Goal: Task Accomplishment & Management: Use online tool/utility

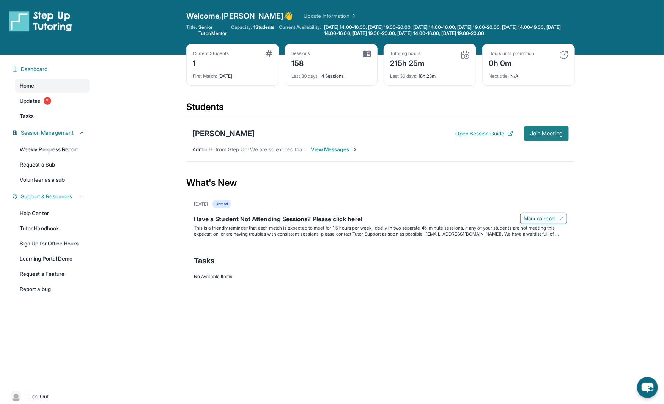
click at [550, 131] on span "Join Meeting" at bounding box center [546, 133] width 33 height 5
click at [472, 132] on button "Open Session Guide" at bounding box center [485, 134] width 58 height 8
click at [532, 131] on span "Join Meeting" at bounding box center [546, 133] width 33 height 5
click at [335, 152] on span "View Messages" at bounding box center [334, 150] width 47 height 8
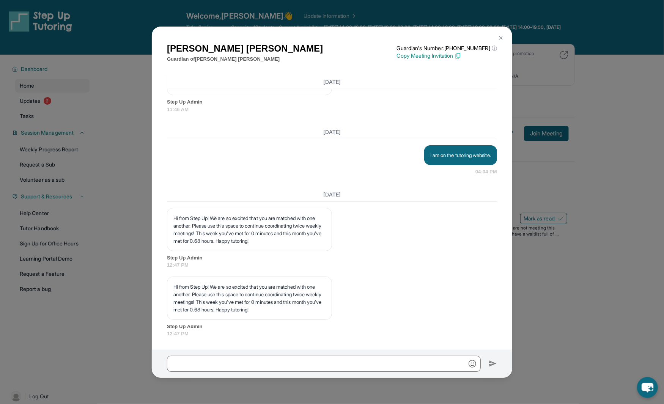
scroll to position [12194, 0]
